Goal: Navigation & Orientation: Go to known website

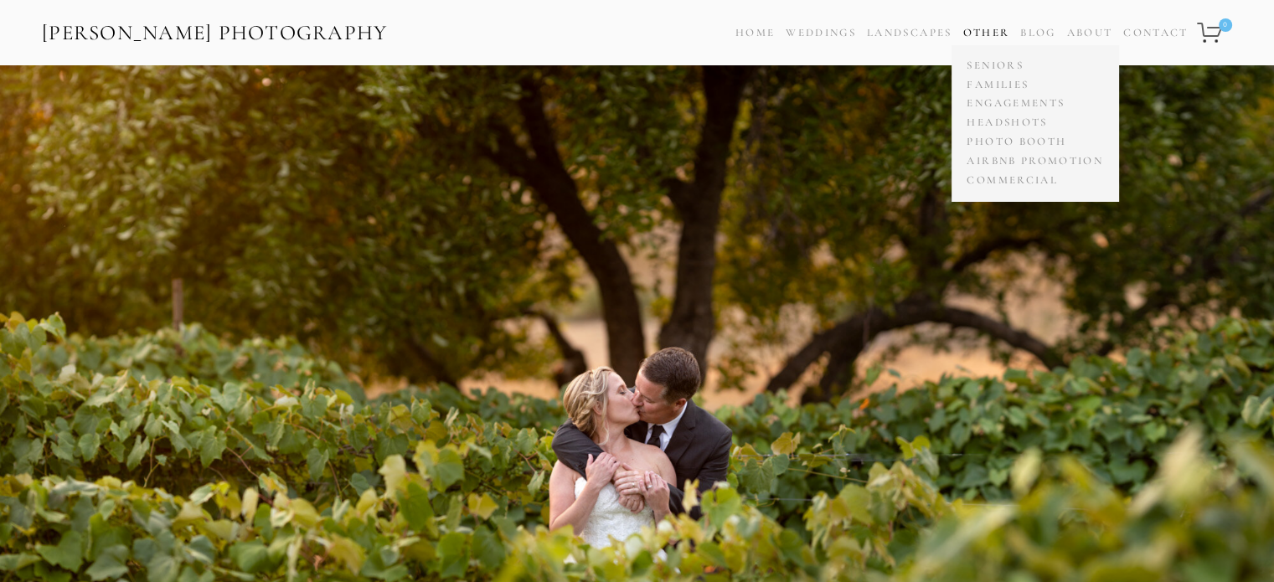
click at [978, 29] on link "Other" at bounding box center [985, 32] width 47 height 13
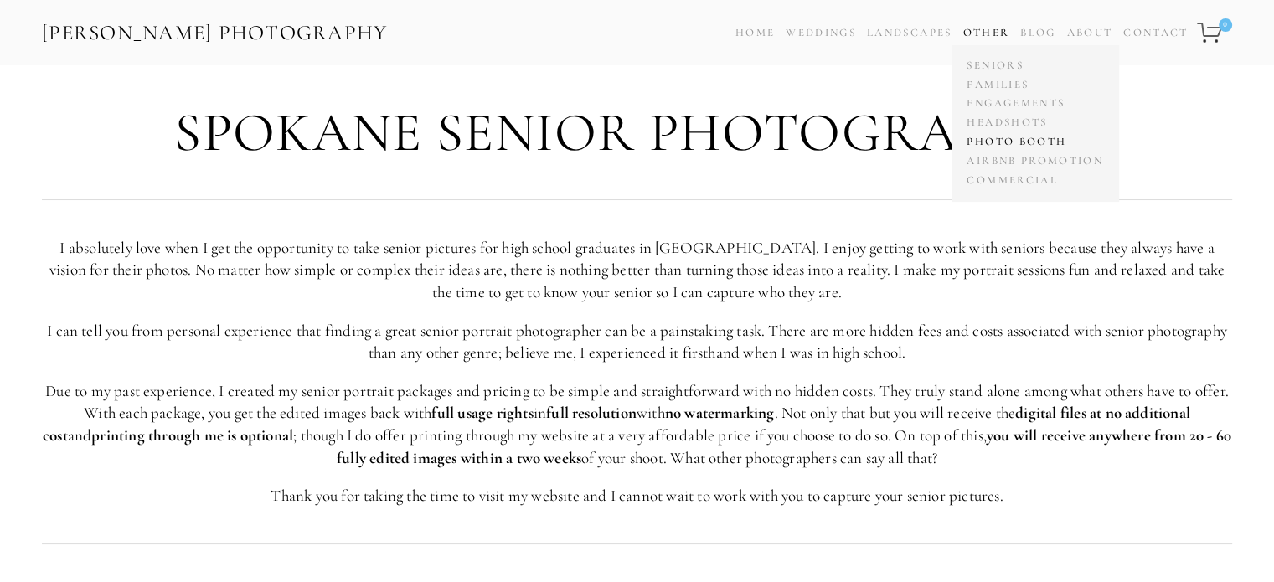
click at [1023, 146] on link "Photo Booth" at bounding box center [1034, 141] width 144 height 19
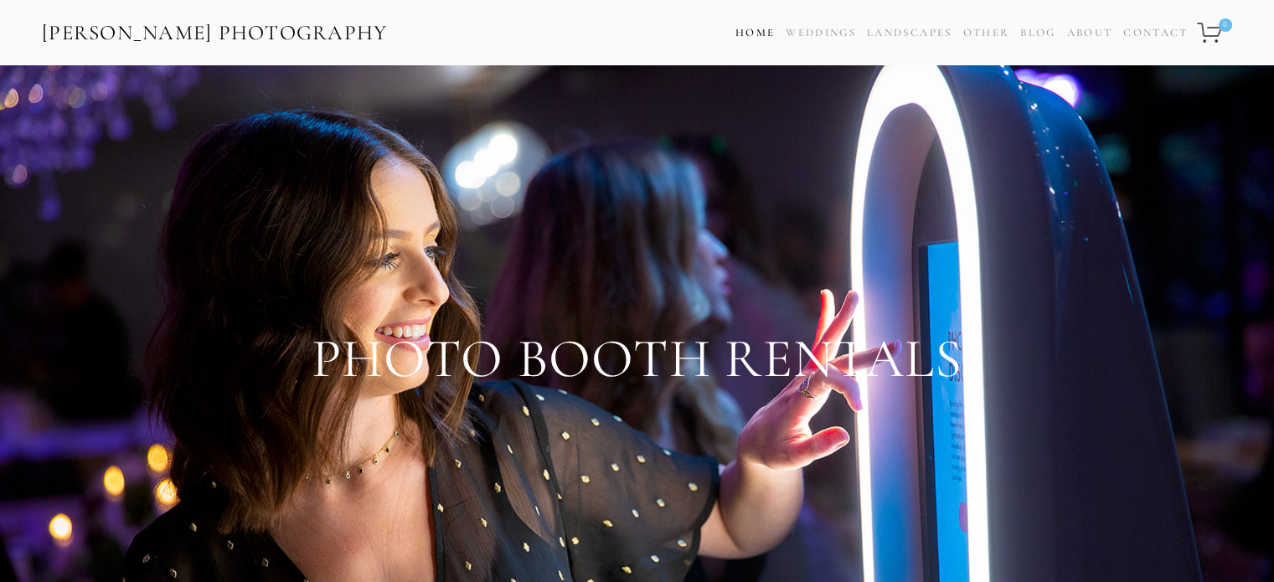
click at [757, 34] on link "Home" at bounding box center [754, 33] width 39 height 24
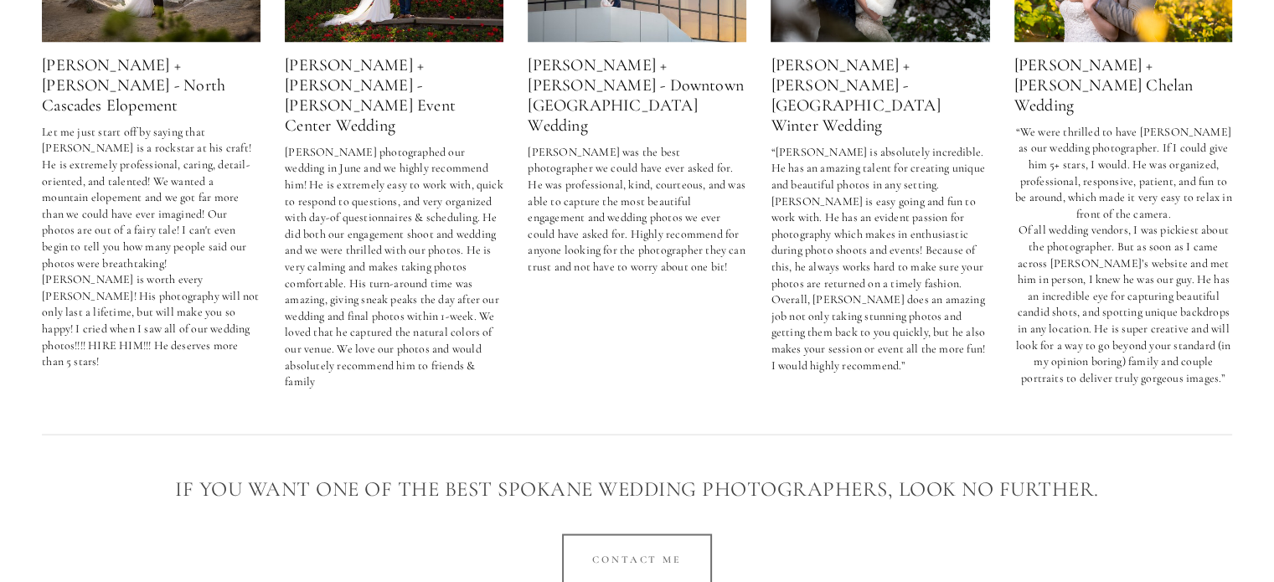
scroll to position [3362, 0]
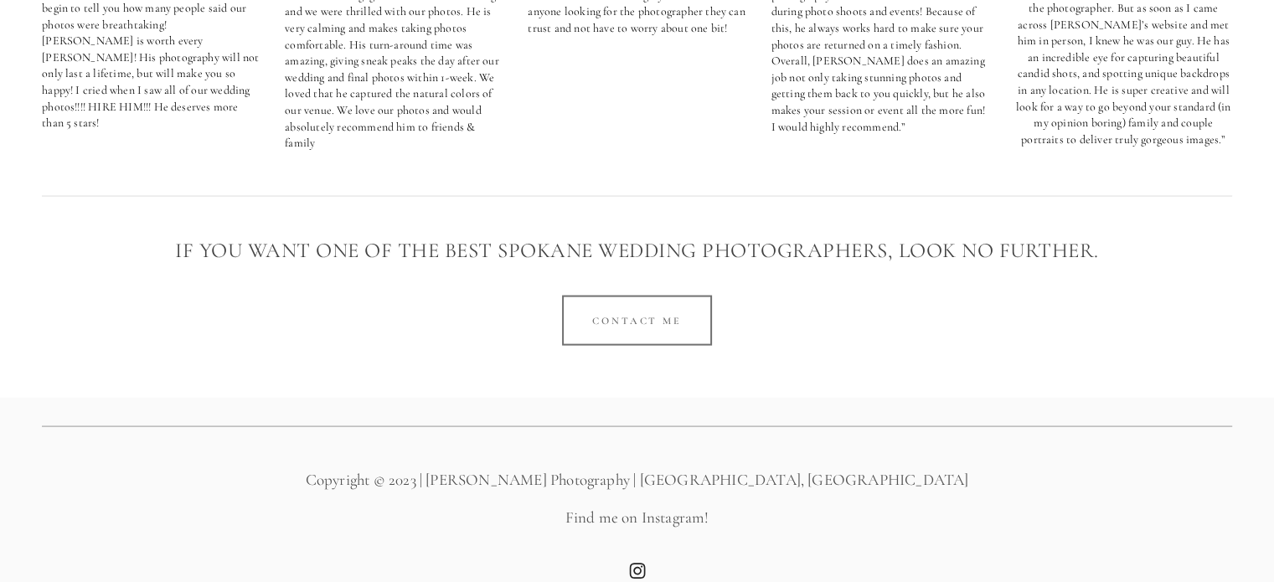
click at [637, 554] on use "Instagram" at bounding box center [638, 571] width 34 height 34
